Goal: Find specific page/section: Find specific page/section

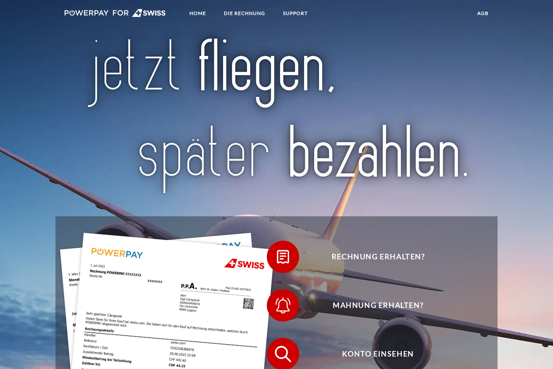
click at [242, 20] on link "DIE RECHNUNG" at bounding box center [244, 13] width 55 height 15
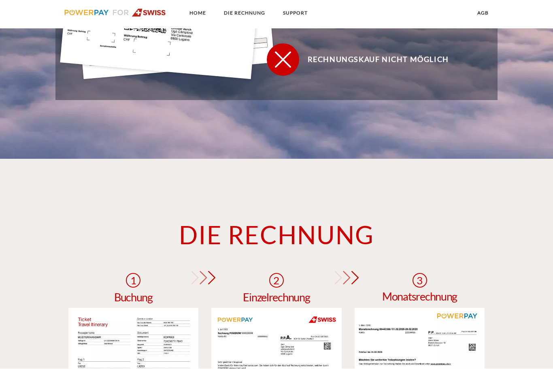
scroll to position [605, 0]
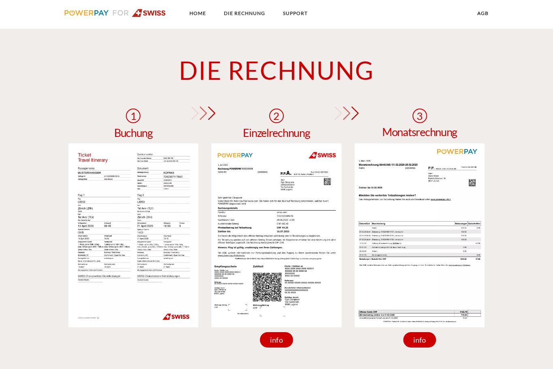
click at [196, 14] on link "Home" at bounding box center [198, 13] width 30 height 15
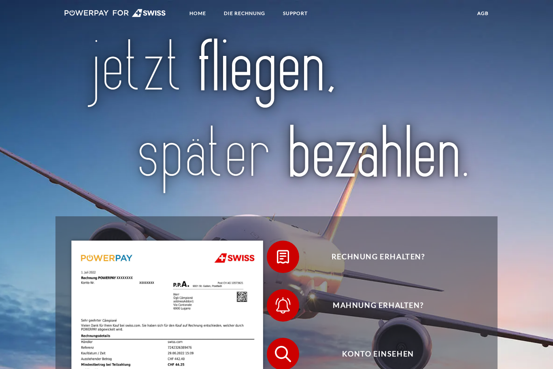
click at [129, 14] on img at bounding box center [115, 13] width 102 height 8
click at [253, 16] on link "DIE RECHNUNG" at bounding box center [244, 13] width 55 height 15
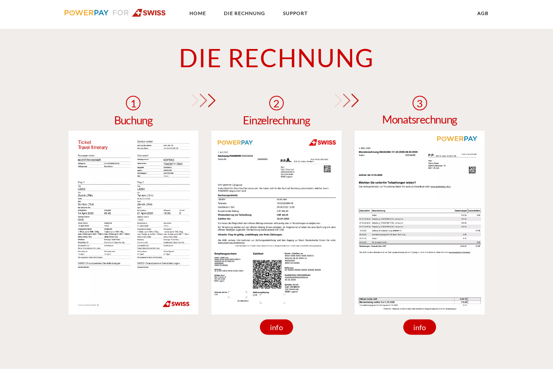
scroll to position [621, 0]
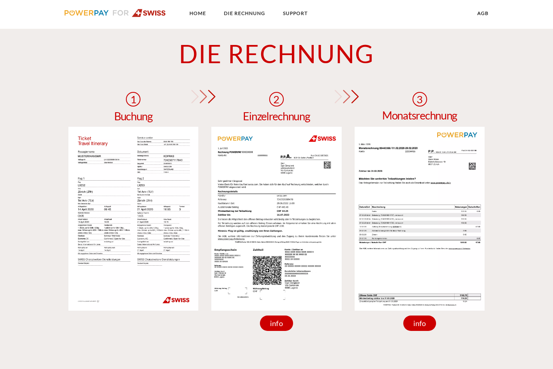
click at [424, 254] on img at bounding box center [420, 219] width 130 height 184
click at [420, 329] on div "info" at bounding box center [420, 323] width 33 height 15
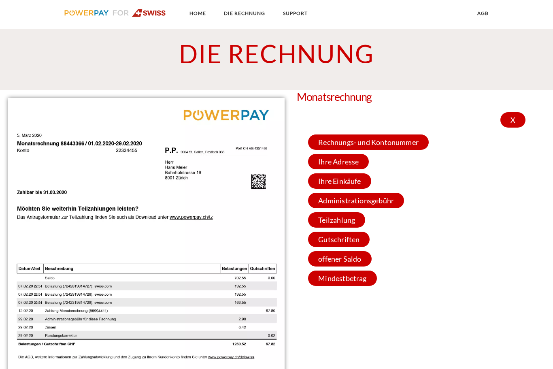
click at [513, 122] on div "X" at bounding box center [513, 119] width 25 height 15
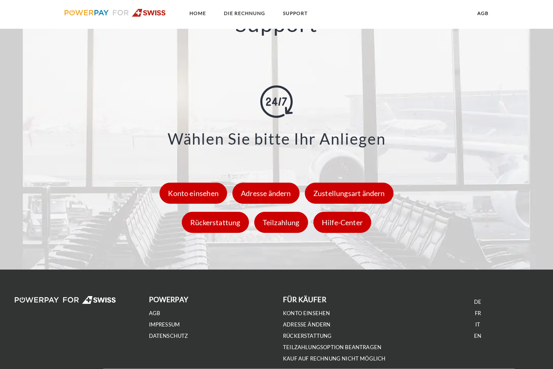
scroll to position [1048, 0]
click at [196, 201] on div "Konto einsehen" at bounding box center [194, 192] width 68 height 21
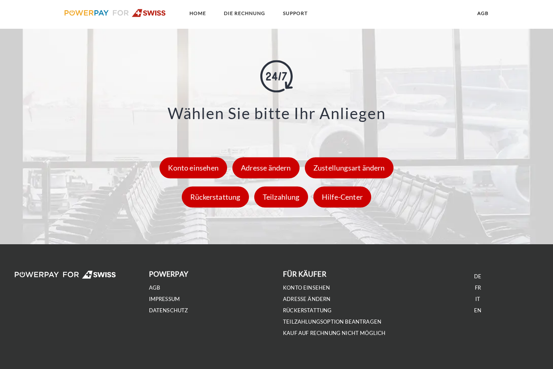
scroll to position [1075, 0]
